Goal: Task Accomplishment & Management: Manage account settings

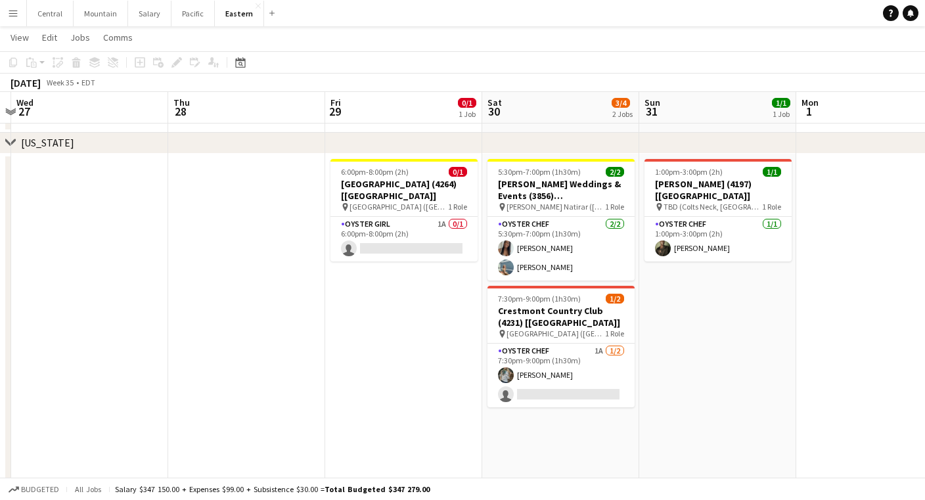
scroll to position [0, 480]
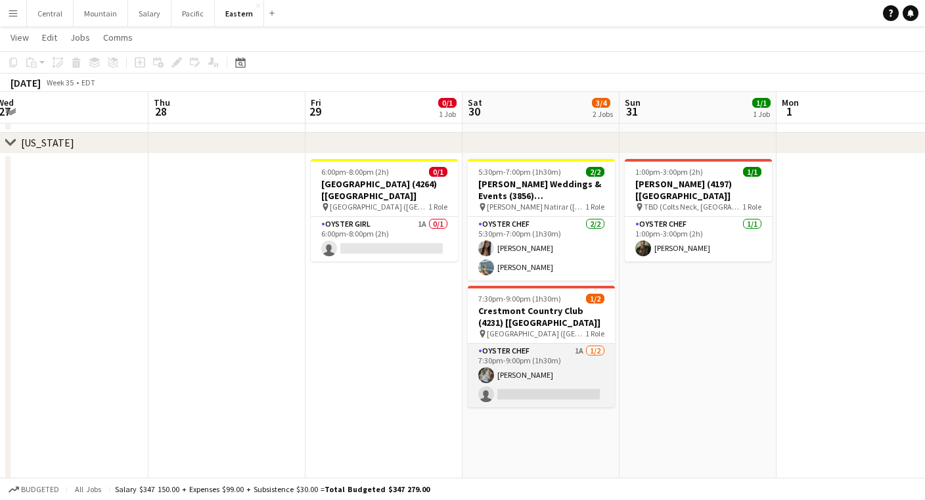
click at [550, 376] on app-card-role "Oyster Chef 1A [DATE] 7:30pm-9:00pm (1h30m) [PERSON_NAME] single-neutral-actions" at bounding box center [541, 376] width 147 height 64
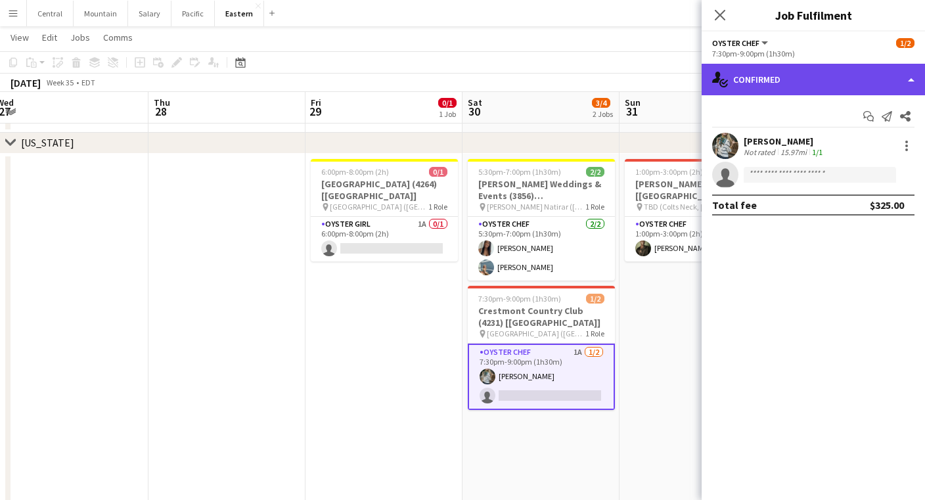
click at [791, 81] on div "single-neutral-actions-check-2 Confirmed" at bounding box center [813, 80] width 223 height 32
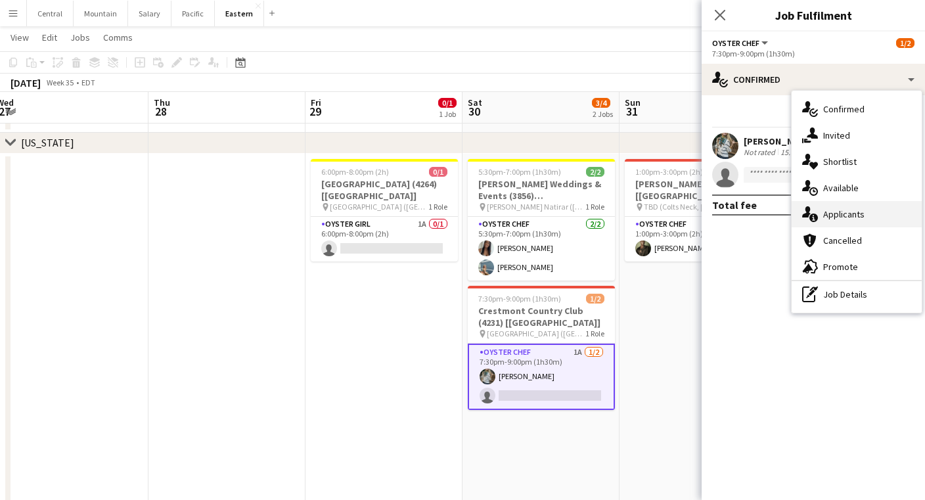
click at [831, 217] on div "single-neutral-actions-information Applicants" at bounding box center [857, 214] width 130 height 26
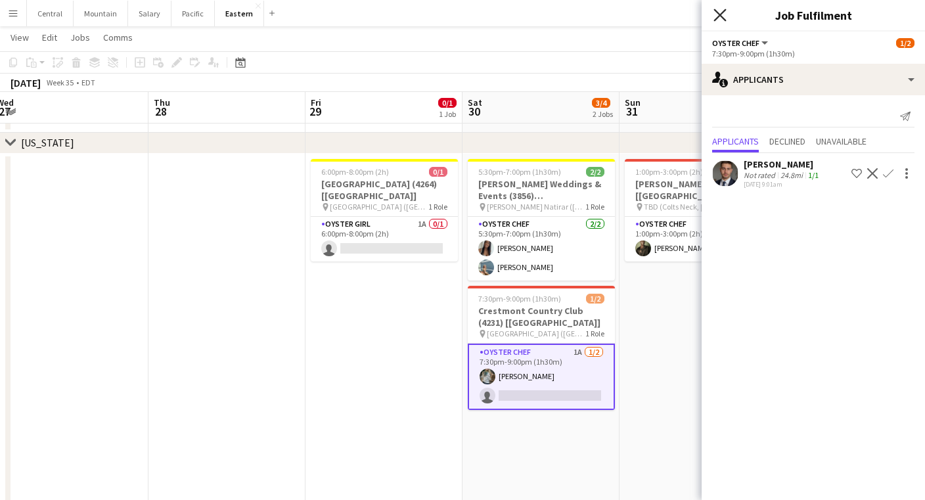
click at [717, 15] on icon "Close pop-in" at bounding box center [719, 15] width 12 height 12
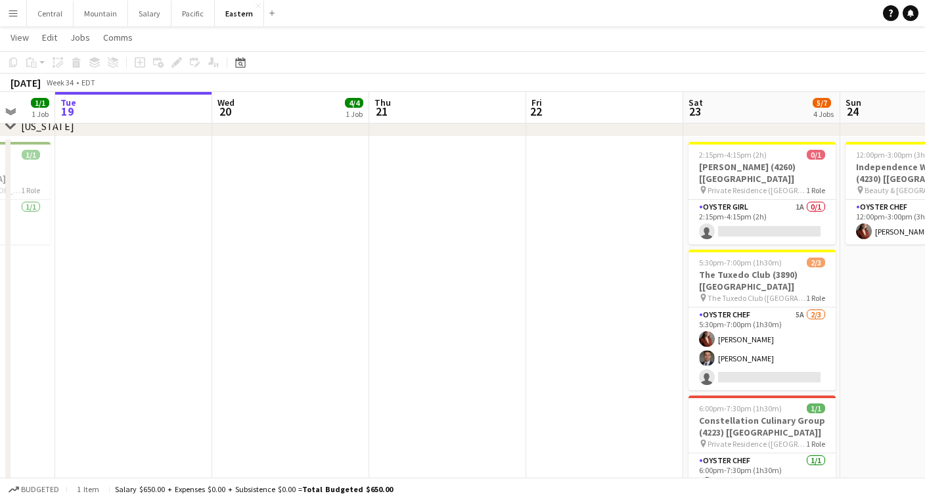
scroll to position [0, 416]
